Goal: Information Seeking & Learning: Learn about a topic

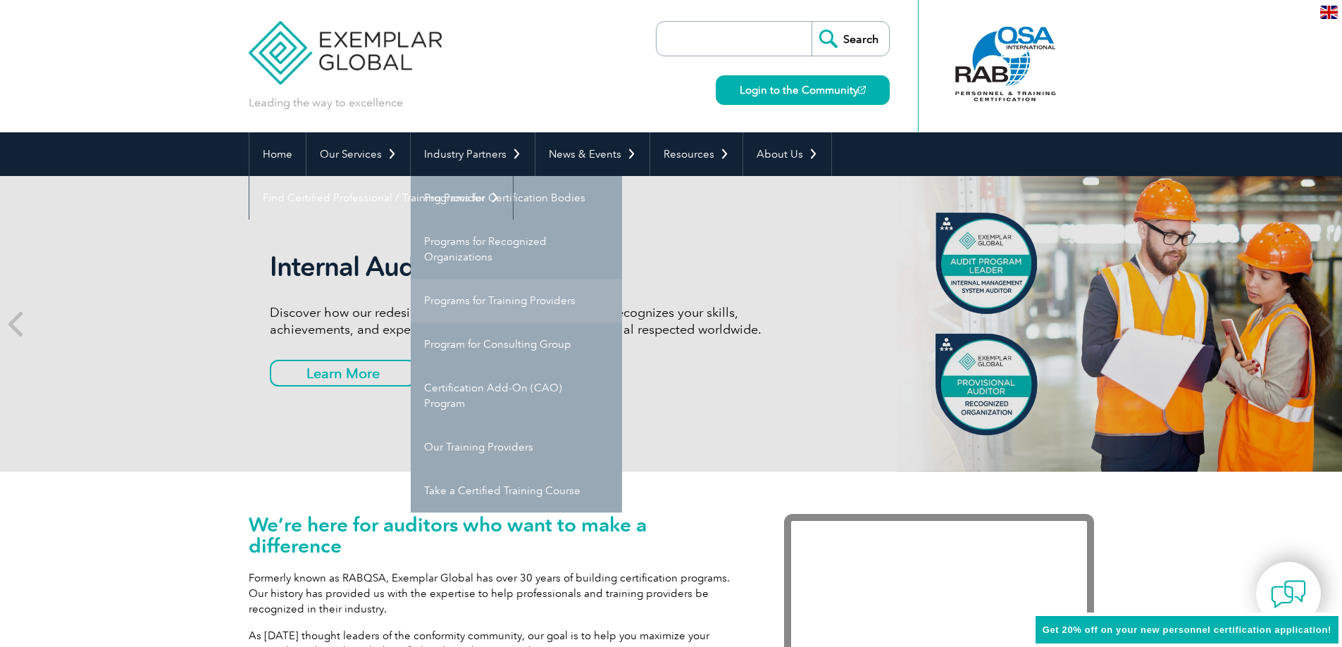
click at [541, 302] on link "Programs for Training Providers" at bounding box center [516, 301] width 211 height 44
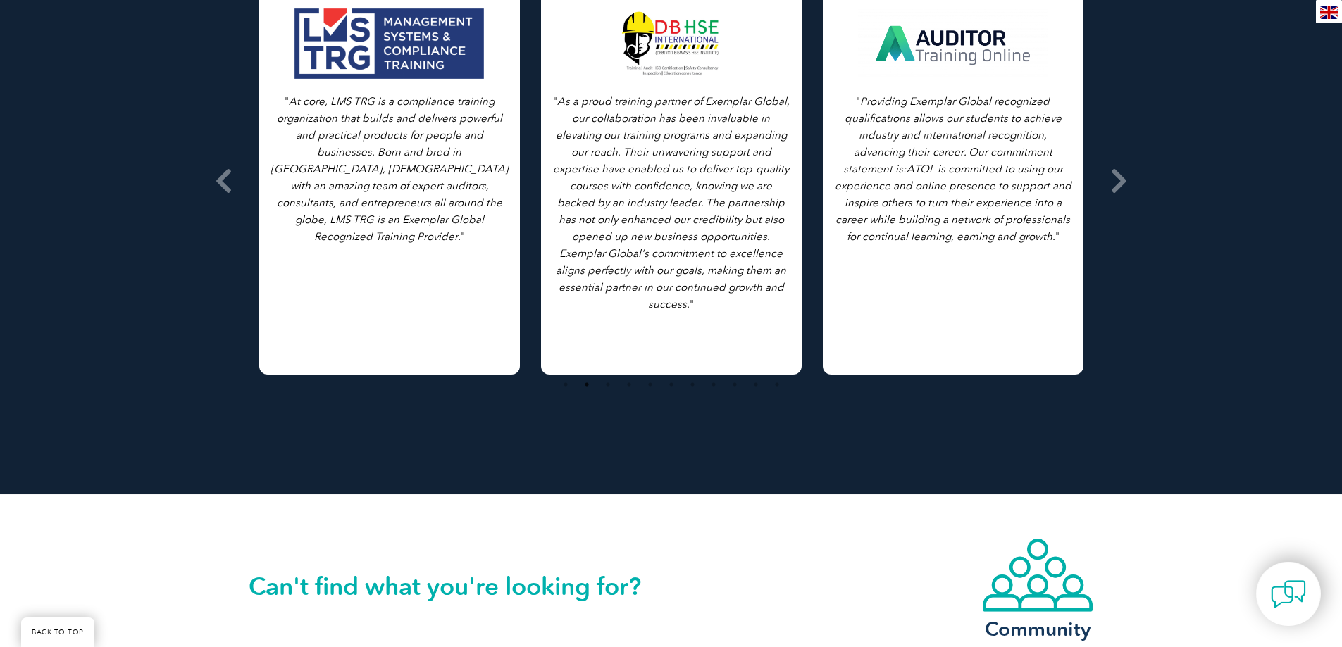
scroll to position [2742, 0]
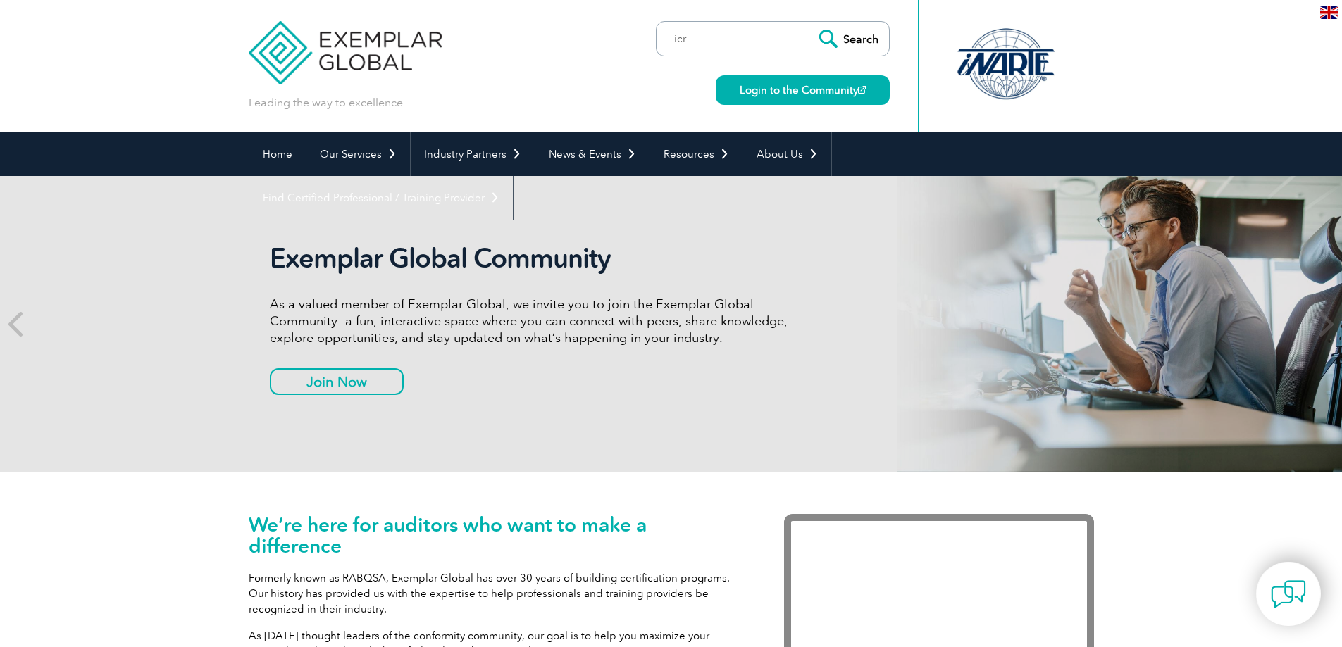
type input "icr"
click at [812, 22] on input "Search" at bounding box center [850, 39] width 77 height 34
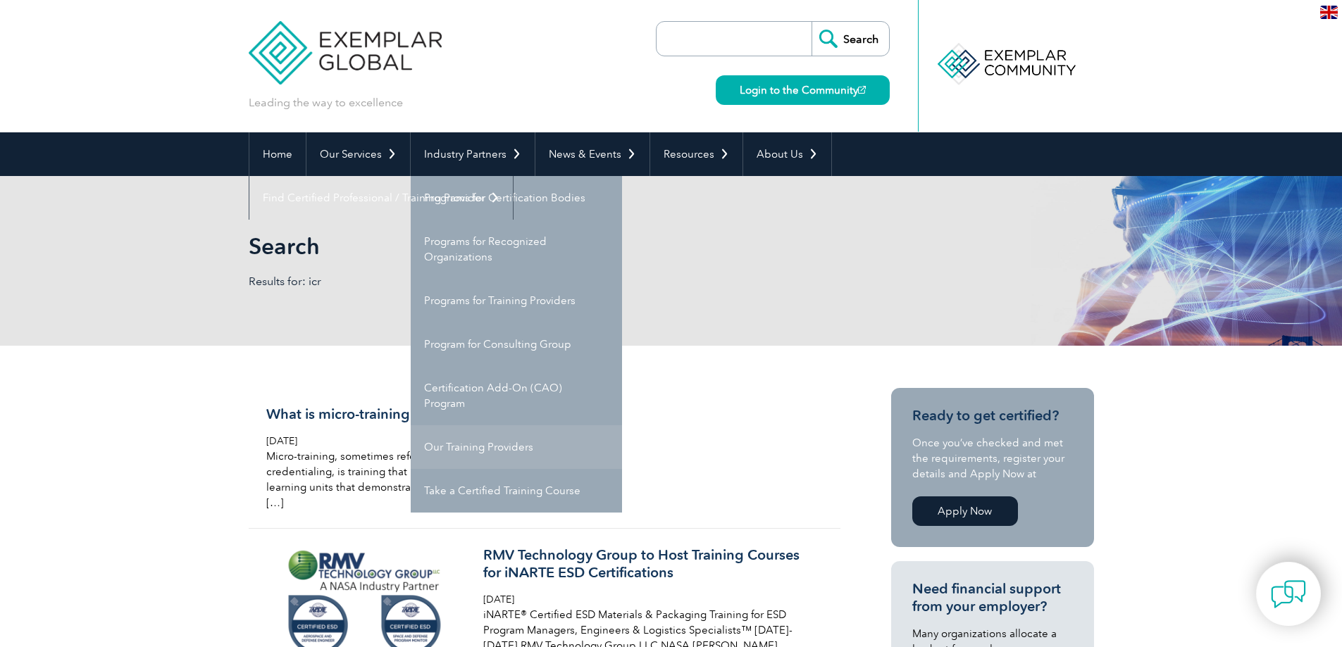
click at [500, 445] on link "Our Training Providers" at bounding box center [516, 448] width 211 height 44
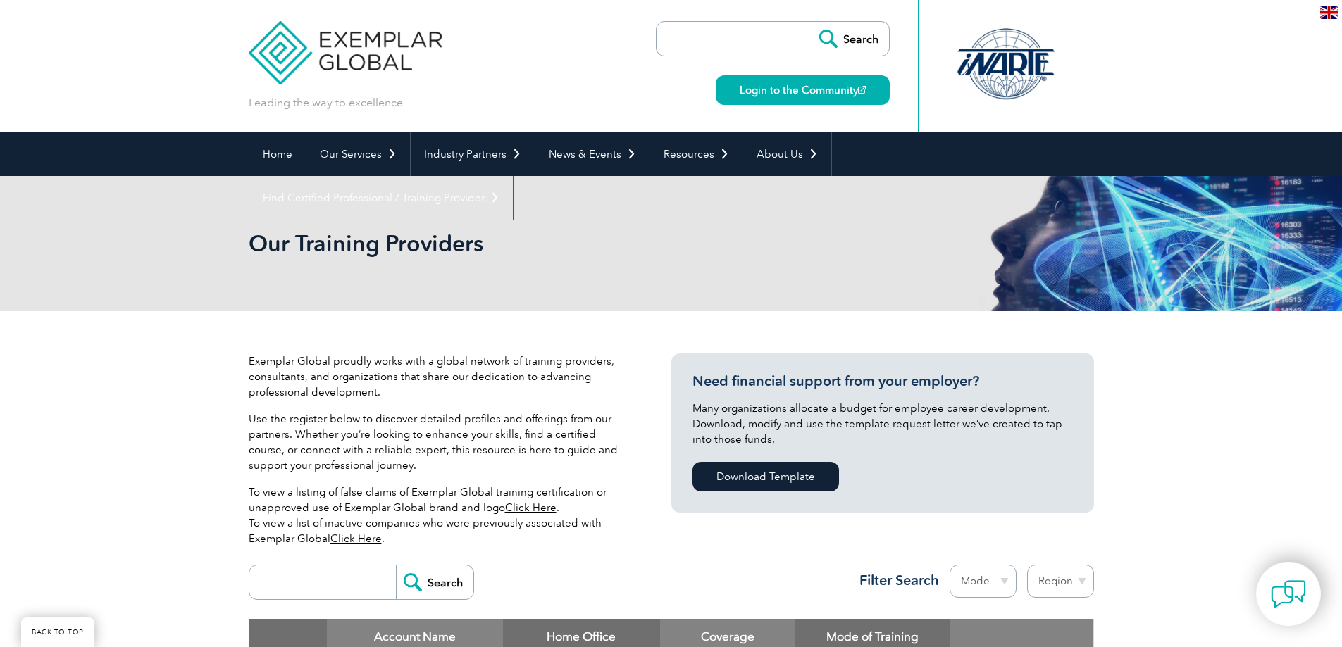
scroll to position [395, 0]
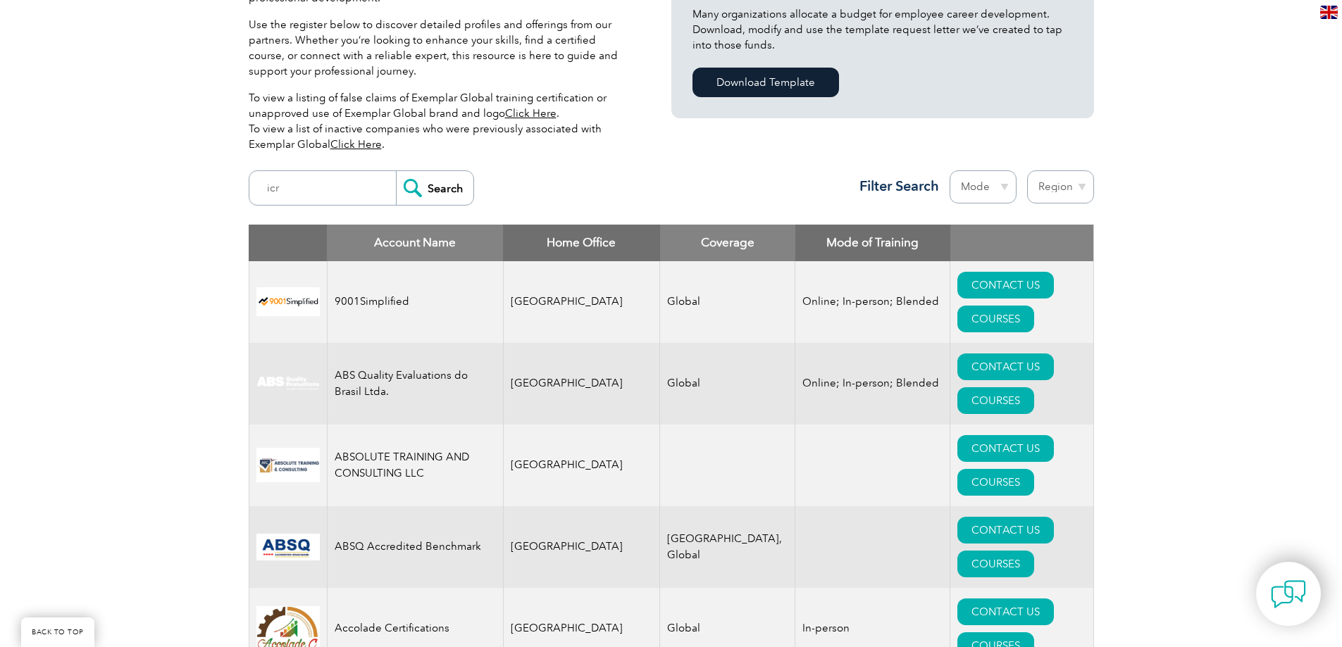
type input "icr"
click at [396, 171] on input "Search" at bounding box center [434, 188] width 77 height 34
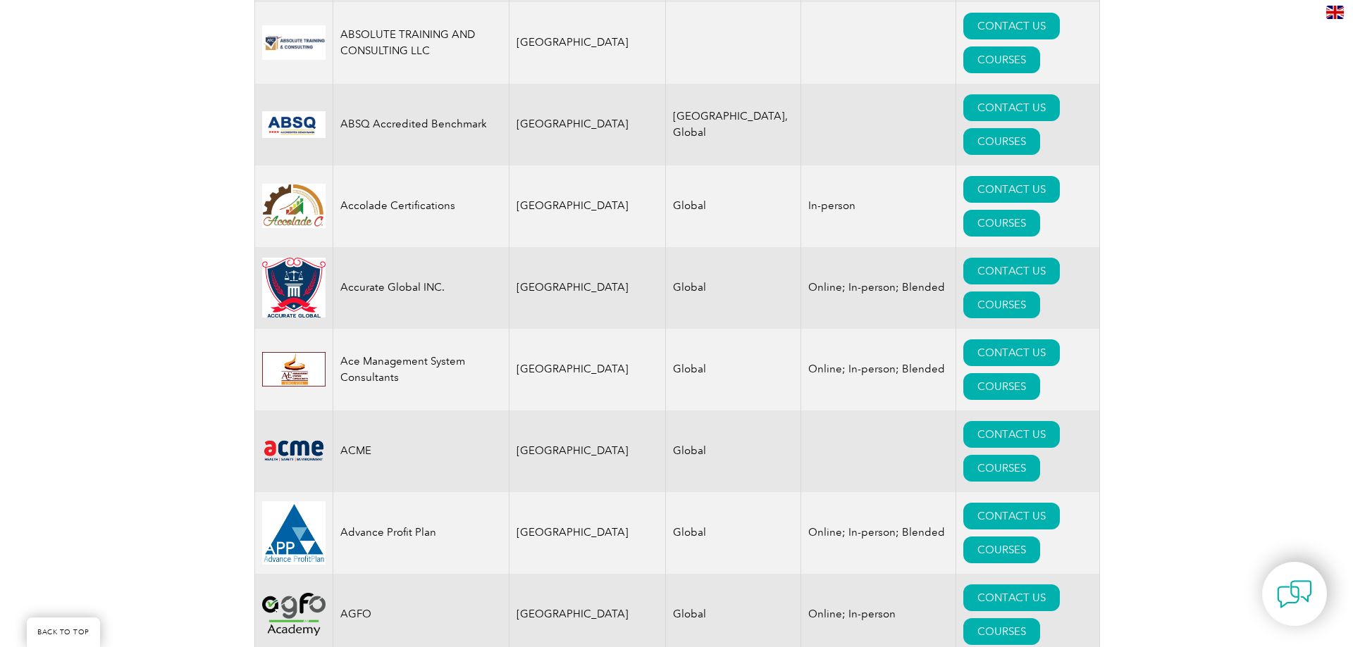
scroll to position [1310, 0]
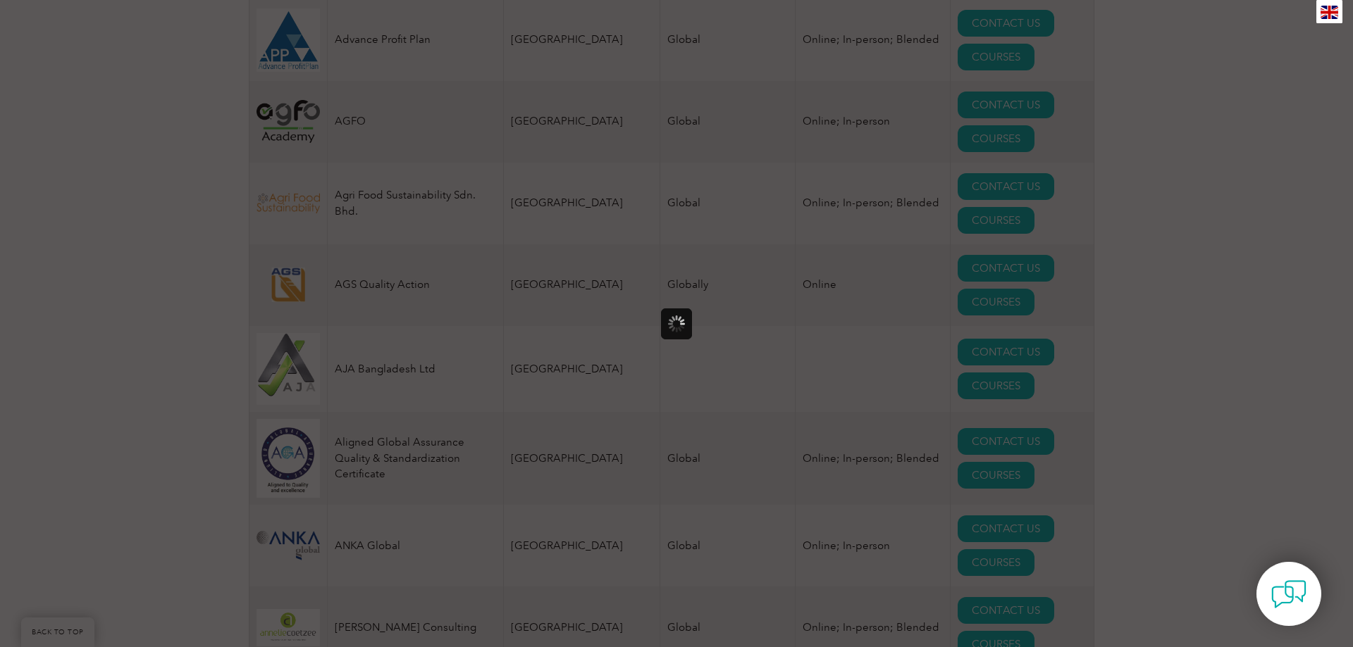
scroll to position [0, 0]
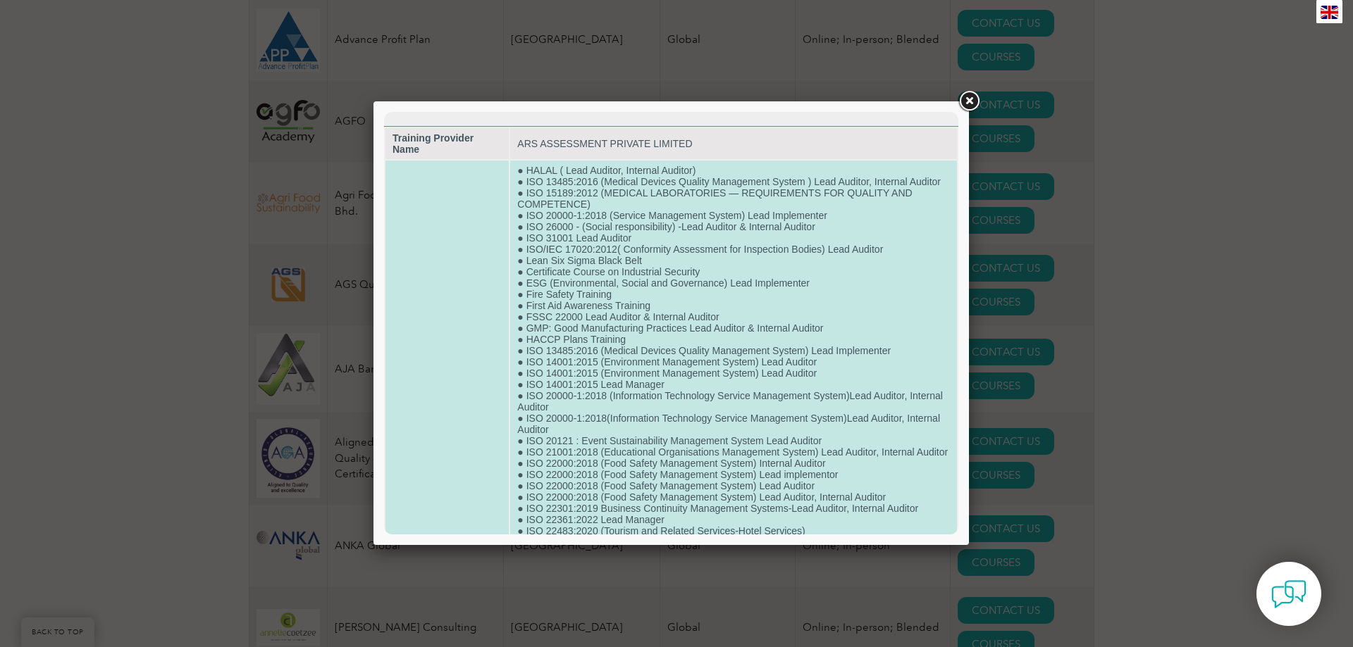
click at [750, 318] on td "● HALAL ( Lead Auditor, Internal Auditor) ● ISO 13485:2016 (Medical Devices Qua…" at bounding box center [733, 548] width 447 height 775
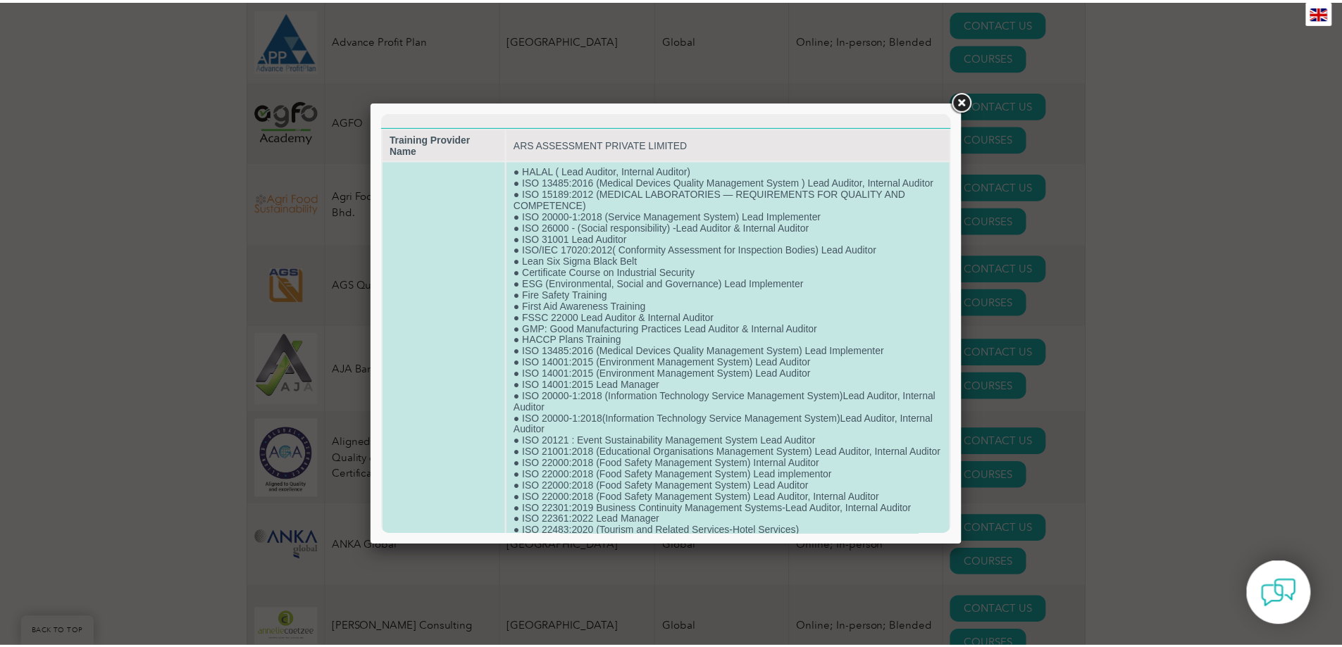
scroll to position [468, 0]
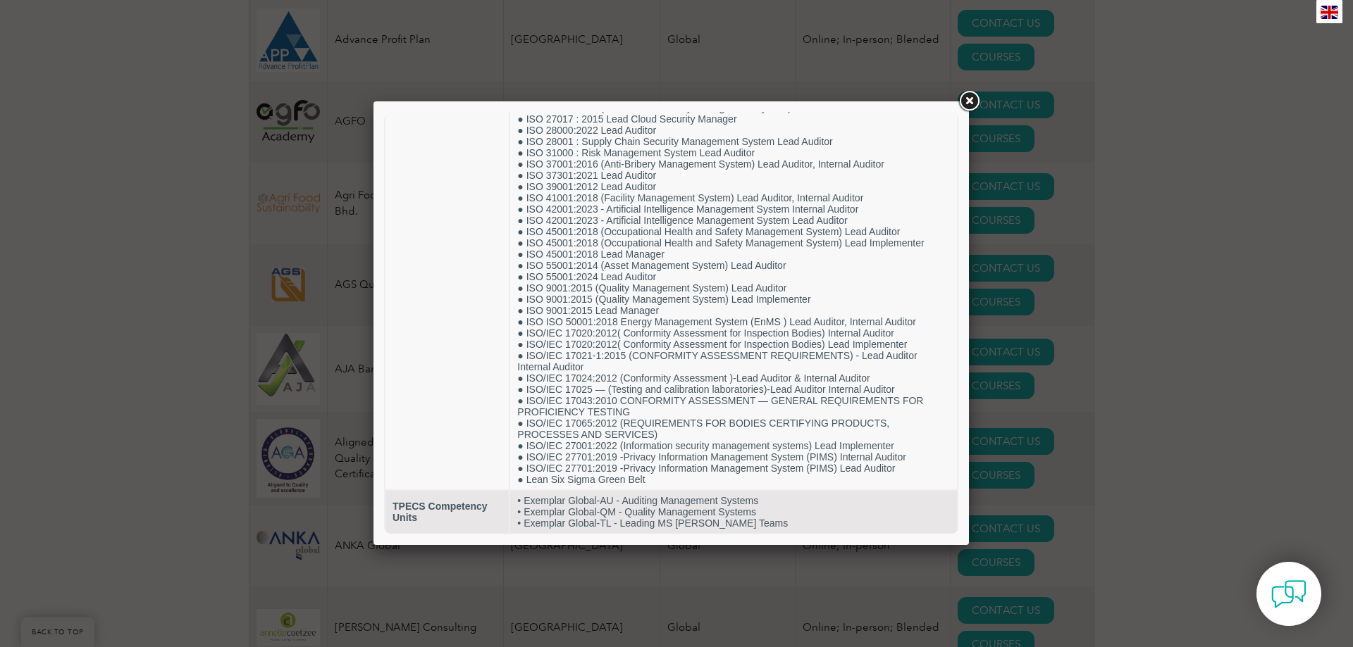
click at [967, 91] on link at bounding box center [968, 101] width 25 height 25
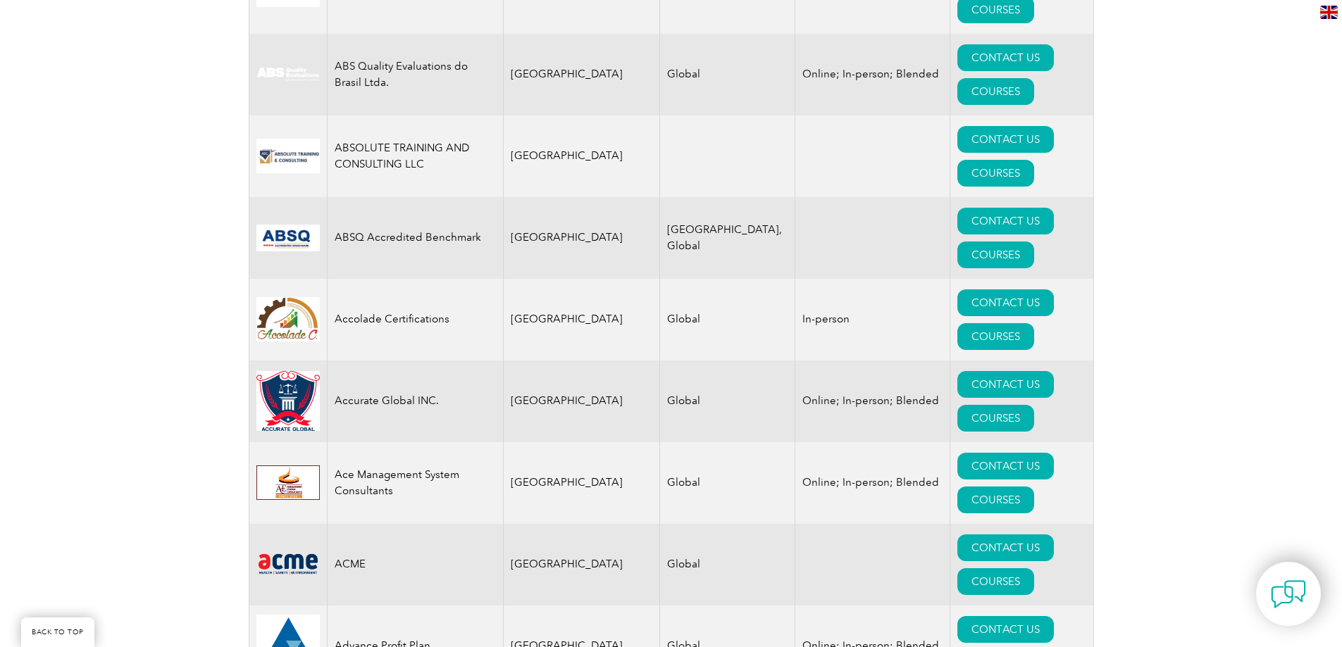
scroll to position [9975, 0]
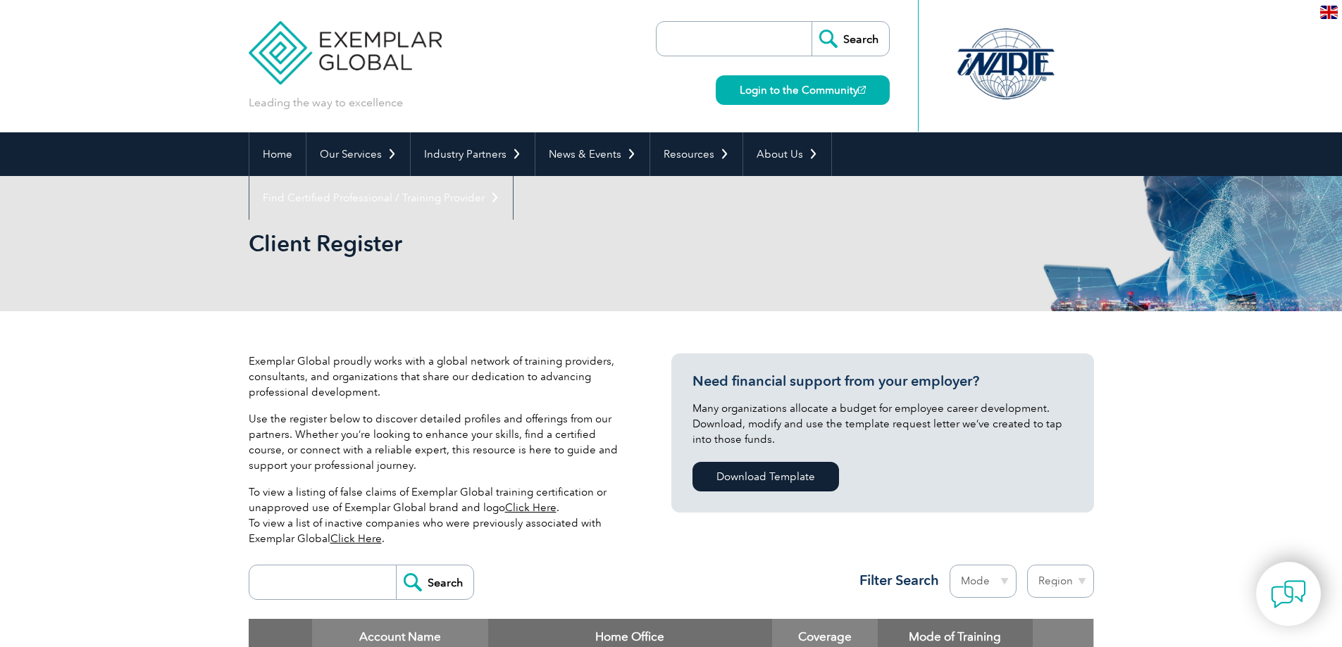
scroll to position [423, 0]
